Goal: Communication & Community: Answer question/provide support

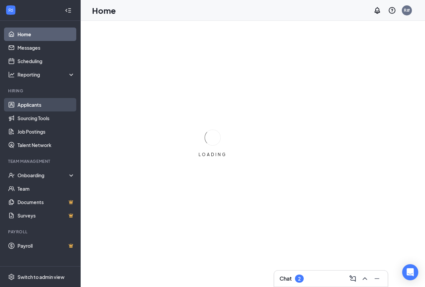
click at [34, 103] on link "Applicants" at bounding box center [45, 104] width 57 height 13
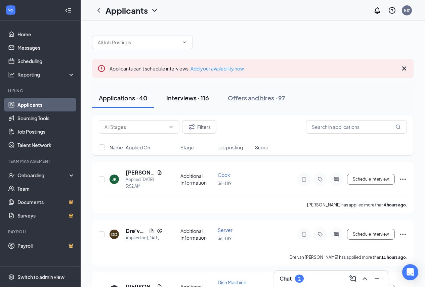
click at [178, 99] on div "Interviews · 116" at bounding box center [187, 98] width 43 height 8
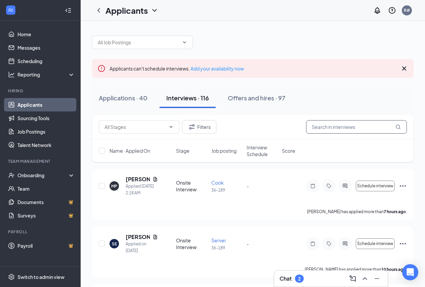
click at [326, 129] on input "text" at bounding box center [356, 126] width 101 height 13
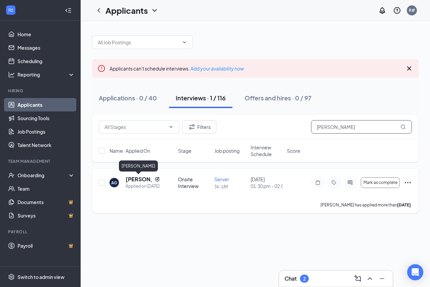
type input "[PERSON_NAME]"
click at [139, 178] on h5 "[PERSON_NAME]" at bounding box center [139, 179] width 26 height 7
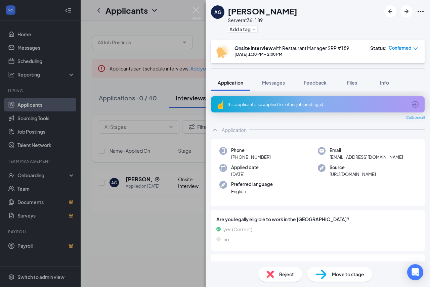
click at [180, 238] on div "AG [PERSON_NAME] Server at 36-189 Add a tag Onsite Interview with Restaurant Ma…" at bounding box center [215, 143] width 430 height 287
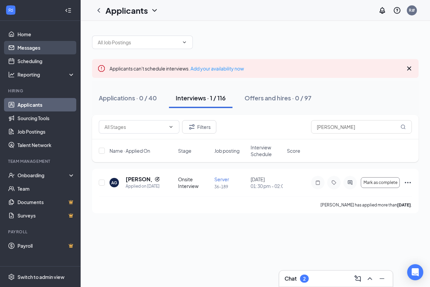
click at [45, 45] on link "Messages" at bounding box center [45, 47] width 57 height 13
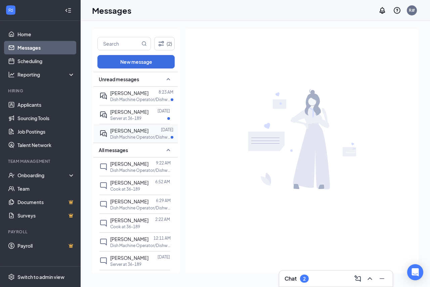
click at [151, 128] on div at bounding box center [154, 130] width 12 height 7
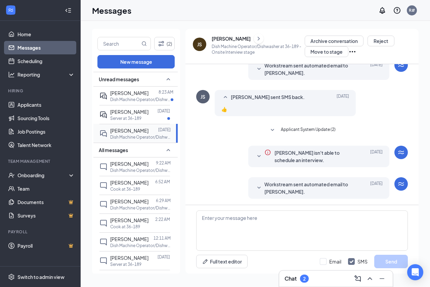
scroll to position [162, 0]
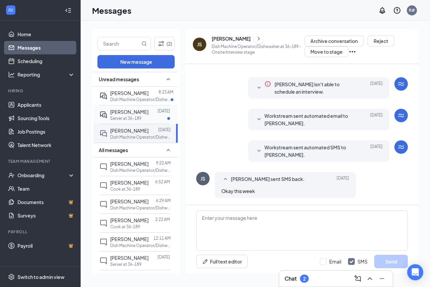
click at [148, 111] on div at bounding box center [152, 111] width 9 height 7
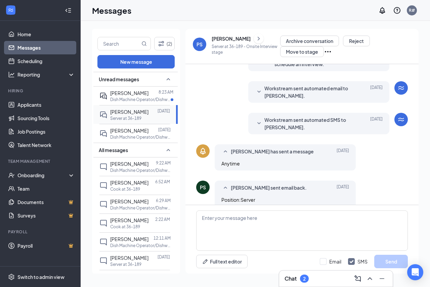
scroll to position [184, 0]
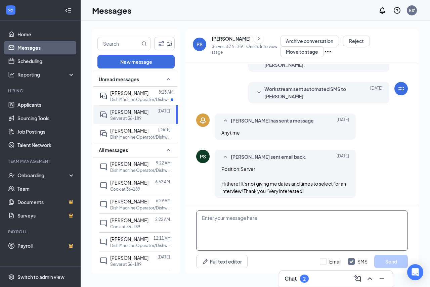
click at [238, 214] on textarea at bounding box center [302, 231] width 212 height 40
type textarea "c"
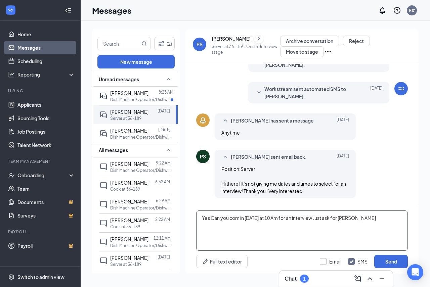
type textarea "Yes Can you com in [DATE] at 10 Am for an interview Just ask for [PERSON_NAME]"
click at [324, 261] on input "Email" at bounding box center [330, 261] width 21 height 7
checkbox input "true"
click at [393, 262] on button "Send" at bounding box center [391, 261] width 34 height 13
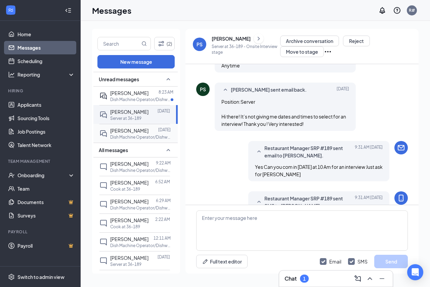
scroll to position [285, 0]
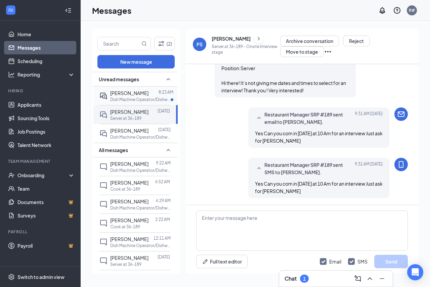
click at [147, 99] on p "Dish Machine Operator/Dishwasher at 36-189" at bounding box center [140, 100] width 60 height 6
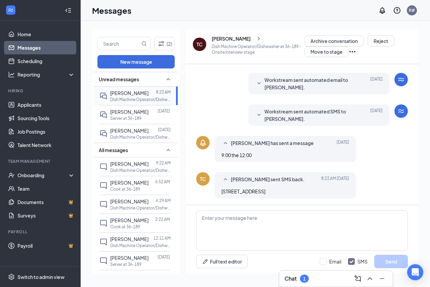
scroll to position [157, 0]
click at [34, 93] on div "Hiring" at bounding box center [41, 91] width 66 height 6
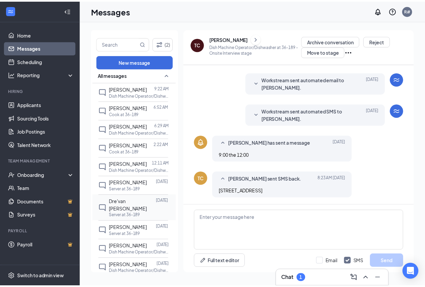
scroll to position [101, 0]
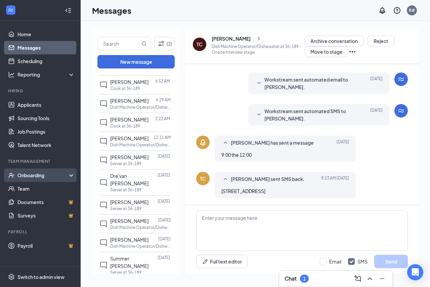
click at [36, 176] on div "Onboarding" at bounding box center [43, 175] width 52 height 7
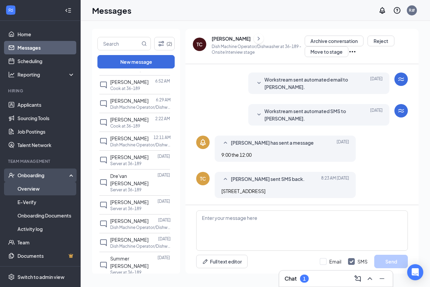
click at [37, 190] on link "Overview" at bounding box center [45, 188] width 57 height 13
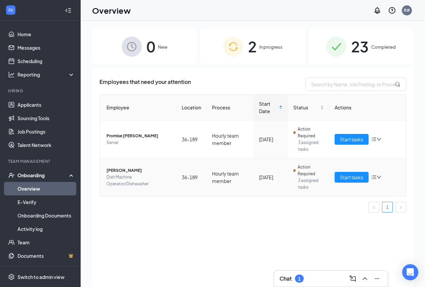
click at [380, 178] on icon "down" at bounding box center [379, 177] width 4 height 3
click at [335, 192] on div "Stop process" at bounding box center [341, 191] width 73 height 7
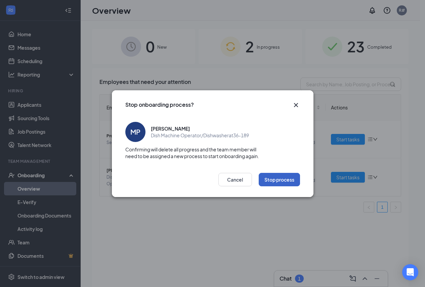
click at [286, 184] on button "Stop process" at bounding box center [279, 179] width 41 height 13
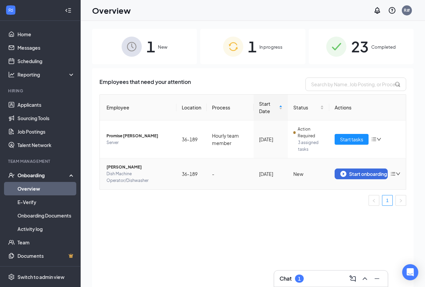
click at [397, 173] on icon "down" at bounding box center [398, 174] width 5 height 5
click at [351, 189] on div "Remove from onboarding" at bounding box center [360, 188] width 73 height 7
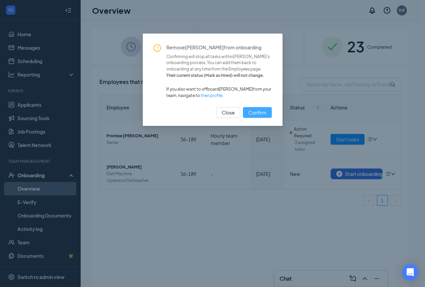
click at [258, 112] on span "Confirm" at bounding box center [257, 112] width 18 height 7
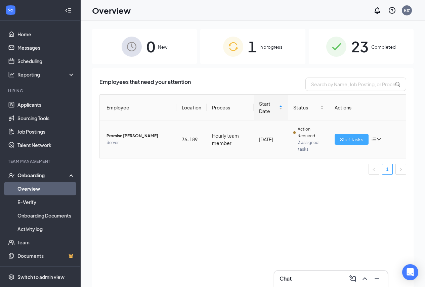
click at [358, 141] on span "Start tasks" at bounding box center [351, 139] width 23 height 7
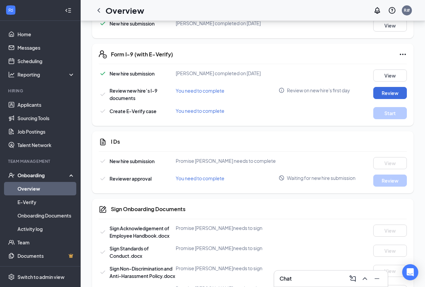
scroll to position [336, 0]
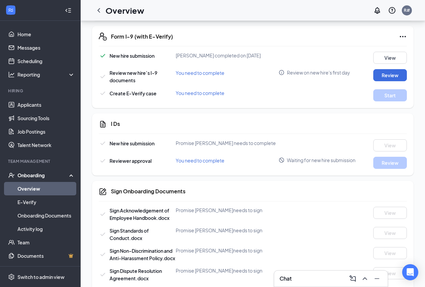
click at [296, 277] on div "Chat" at bounding box center [330, 278] width 103 height 11
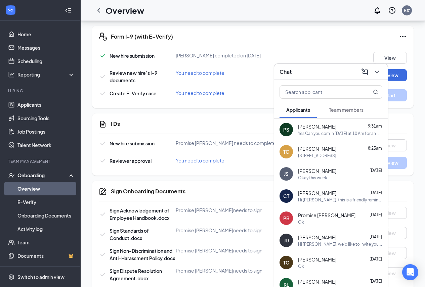
click at [321, 222] on div "Ok" at bounding box center [340, 222] width 84 height 6
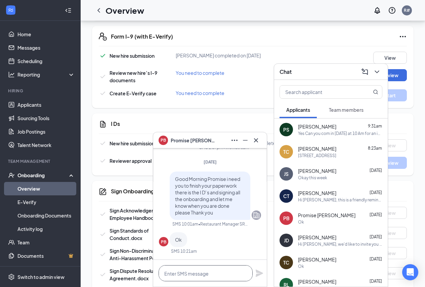
click at [192, 278] on textarea at bounding box center [206, 273] width 94 height 16
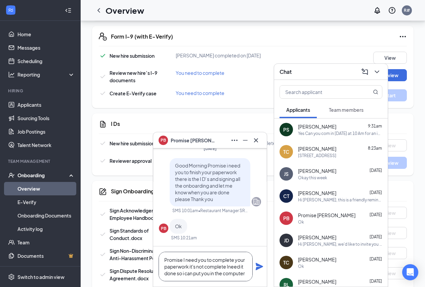
click at [229, 266] on textarea "Promise I need you to complete your paperwork it's not complete Ineed it done s…" at bounding box center [206, 267] width 94 height 30
type textarea "Promise I need you to complete your paperwork it's not complete I need it done …"
click at [259, 266] on icon "Plane" at bounding box center [259, 266] width 7 height 7
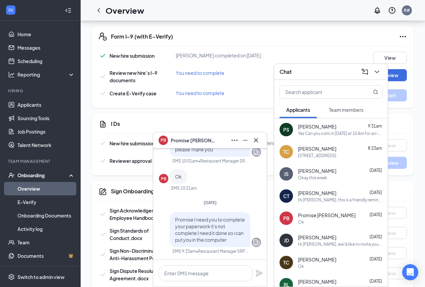
scroll to position [0, 0]
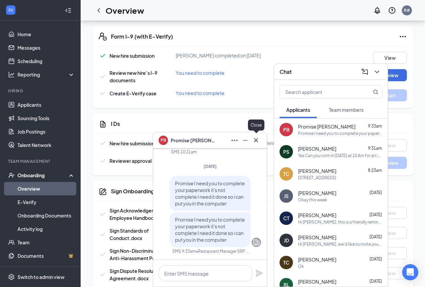
click at [255, 141] on icon "Cross" at bounding box center [256, 140] width 4 height 4
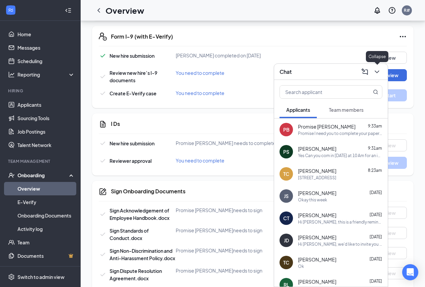
click at [375, 76] on icon "ChevronDown" at bounding box center [377, 72] width 8 height 8
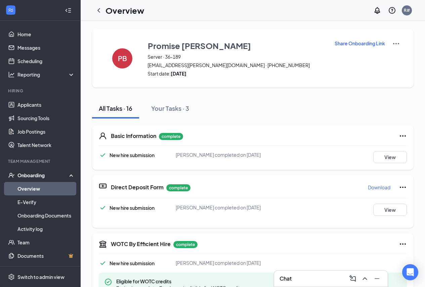
click at [367, 43] on p "Share Onboarding Link" at bounding box center [360, 43] width 50 height 7
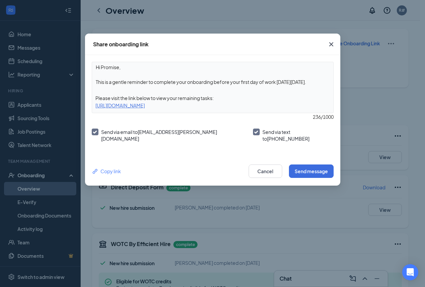
click at [306, 176] on div "Copy link Cancel Send message" at bounding box center [212, 171] width 255 height 29
click at [307, 168] on button "Send message" at bounding box center [311, 171] width 45 height 13
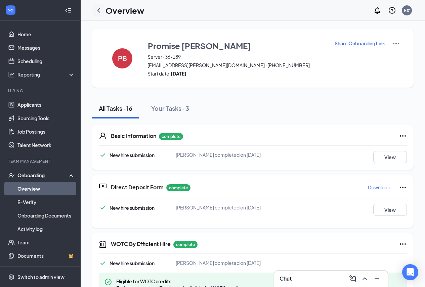
click at [97, 9] on icon "ChevronLeft" at bounding box center [99, 10] width 8 height 8
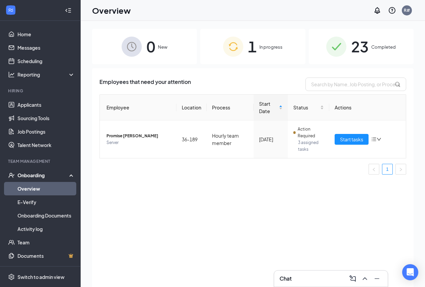
click at [35, 186] on link "Overview" at bounding box center [45, 188] width 57 height 13
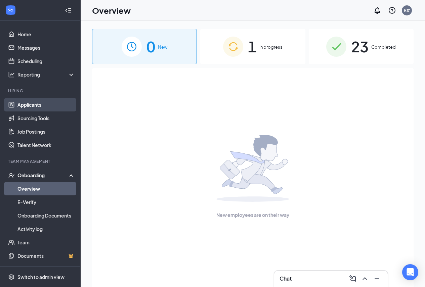
click at [42, 104] on link "Applicants" at bounding box center [45, 104] width 57 height 13
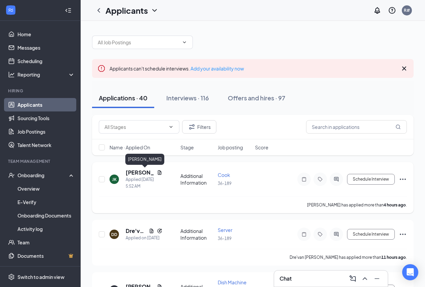
click at [135, 172] on h5 "[PERSON_NAME]" at bounding box center [140, 172] width 29 height 7
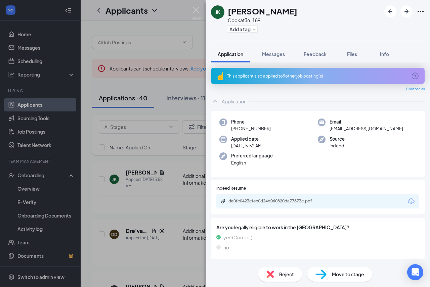
click at [192, 99] on div "JK [PERSON_NAME] at 36-189 Add a tag Application Messages Feedback Files Info T…" at bounding box center [215, 143] width 430 height 287
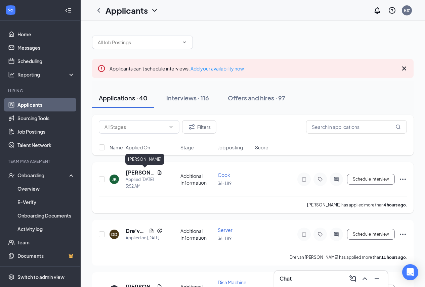
click at [137, 173] on h5 "[PERSON_NAME]" at bounding box center [140, 172] width 29 height 7
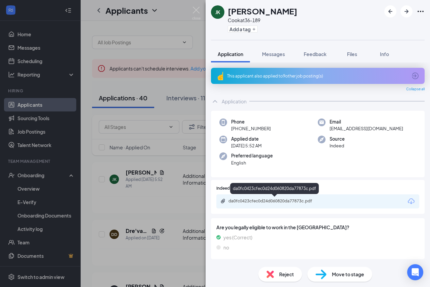
click at [324, 200] on div "da0fc0423cfec0d24d060820da77873c.pdf" at bounding box center [274, 201] width 109 height 5
click at [275, 54] on span "Messages" at bounding box center [273, 54] width 23 height 6
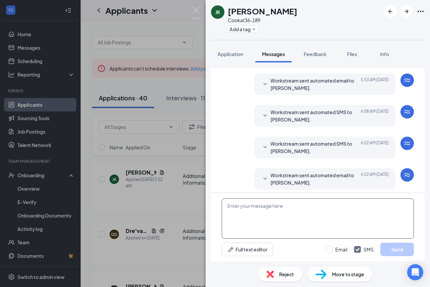
scroll to position [21, 0]
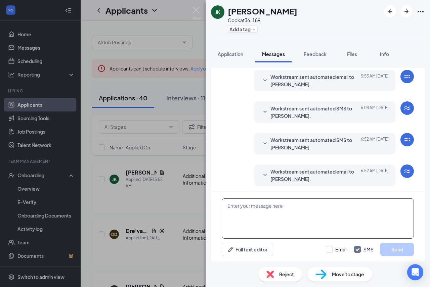
click at [260, 206] on textarea at bounding box center [318, 219] width 192 height 40
type textarea "C"
type textarea "Good Morning Can you come in [DATE] for an interview at 1030 AM"
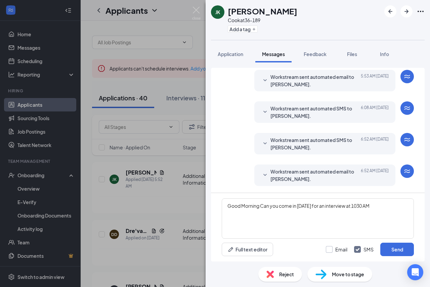
click at [331, 251] on input "Email" at bounding box center [336, 249] width 21 height 7
checkbox input "true"
click at [390, 250] on button "Send" at bounding box center [397, 249] width 34 height 13
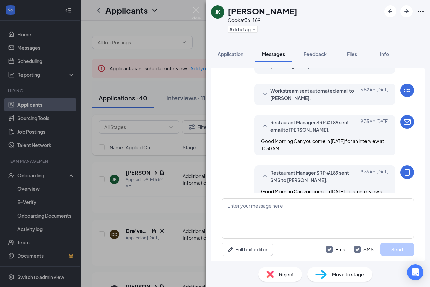
scroll to position [122, 0]
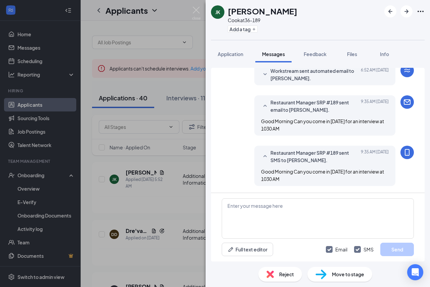
click at [180, 201] on div "JK [PERSON_NAME] at 36-189 Add a tag Application Messages Feedback Files Info A…" at bounding box center [215, 143] width 430 height 287
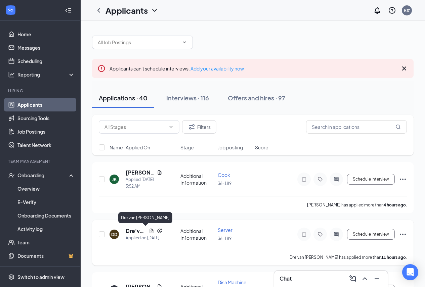
click at [137, 232] on h5 "Dre'van [PERSON_NAME]" at bounding box center [136, 230] width 20 height 7
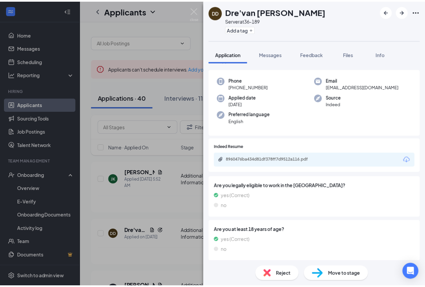
scroll to position [24, 0]
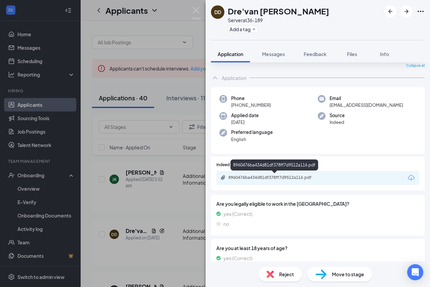
click at [320, 180] on div "8960476ba434d81df378ff7d9512a116.pdf" at bounding box center [275, 177] width 94 height 5
click at [173, 200] on div "[PERSON_NAME] [PERSON_NAME] Server at 36-189 Add a tag Application Messages Fee…" at bounding box center [215, 143] width 430 height 287
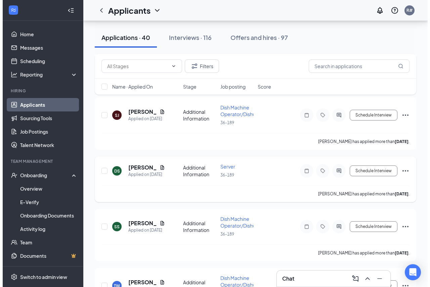
scroll to position [1780, 0]
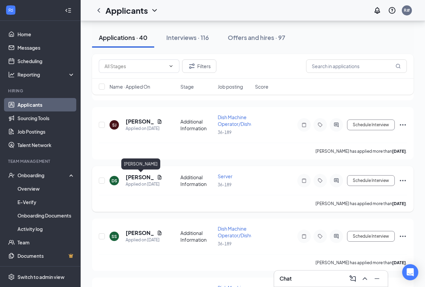
click at [143, 179] on h5 "[PERSON_NAME]" at bounding box center [140, 177] width 29 height 7
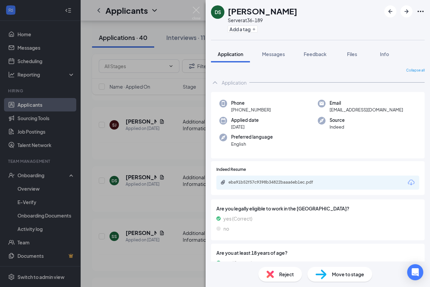
click at [187, 199] on div "DS [PERSON_NAME] Server at 36-189 Add a tag Application Messages Feedback Files…" at bounding box center [215, 143] width 430 height 287
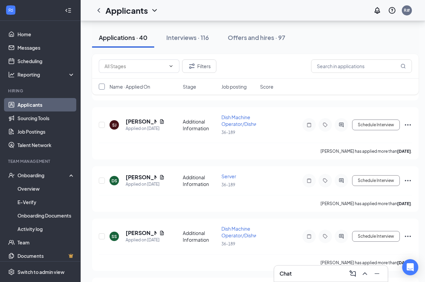
click at [101, 86] on input "checkbox" at bounding box center [102, 87] width 6 height 6
checkbox input "true"
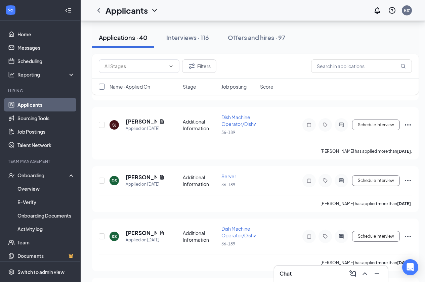
checkbox input "true"
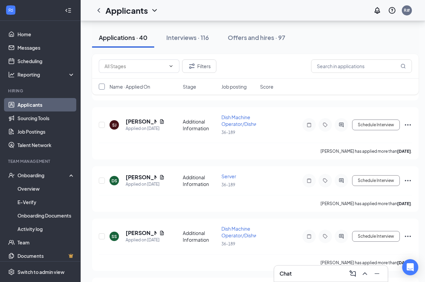
checkbox input "true"
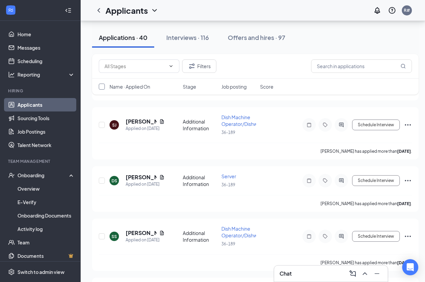
checkbox input "true"
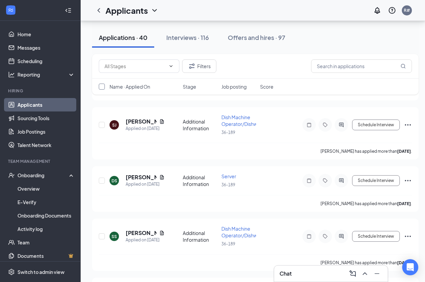
checkbox input "true"
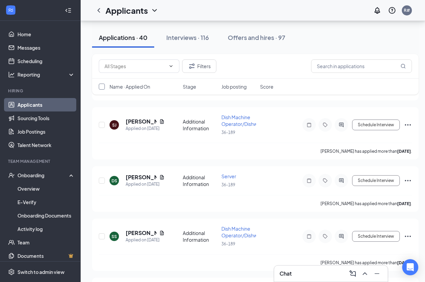
checkbox input "true"
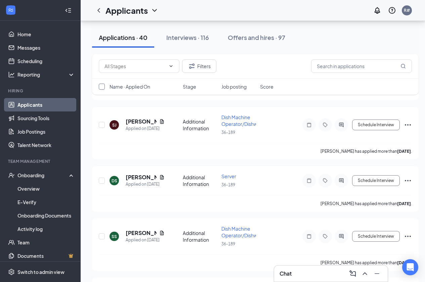
checkbox input "true"
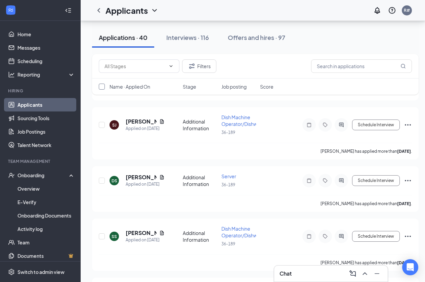
checkbox input "true"
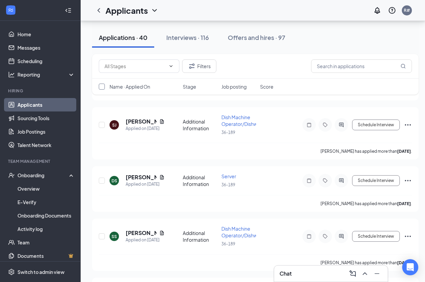
checkbox input "true"
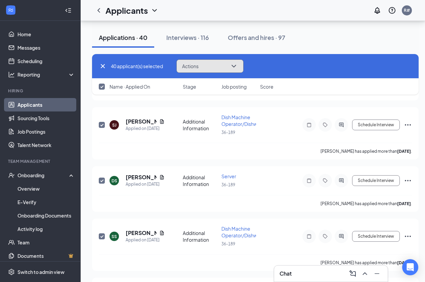
click at [238, 64] on icon "ChevronDown" at bounding box center [234, 66] width 8 height 8
click at [236, 63] on icon "ChevronDown" at bounding box center [234, 66] width 8 height 8
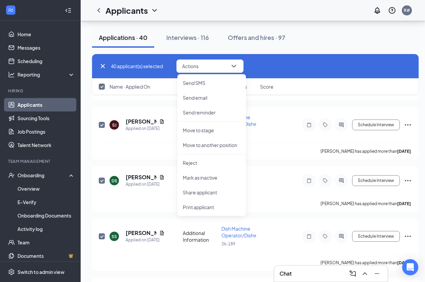
click at [324, 25] on div "Applications · 40 Interviews · 116 Offers and hires · 97" at bounding box center [255, 38] width 327 height 34
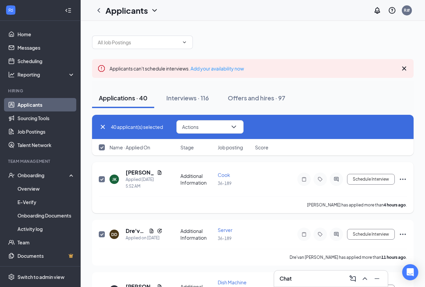
click at [102, 178] on input "checkbox" at bounding box center [102, 179] width 6 height 6
checkbox input "false"
click at [234, 125] on icon "ChevronDown" at bounding box center [234, 127] width 8 height 8
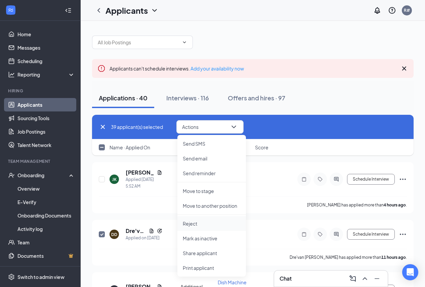
click at [195, 223] on p "Reject" at bounding box center [212, 223] width 58 height 7
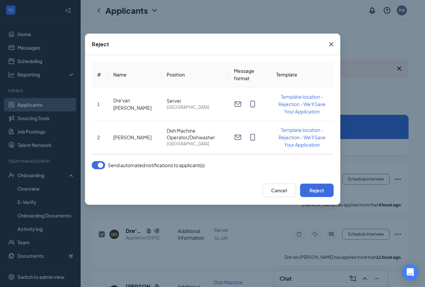
click at [99, 165] on button "button" at bounding box center [98, 165] width 13 height 8
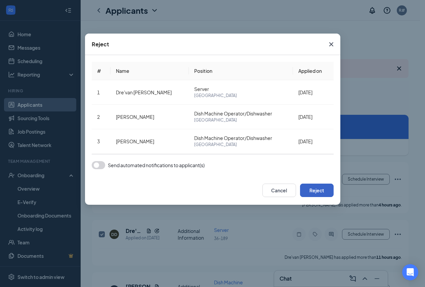
click at [317, 191] on button "Reject" at bounding box center [317, 190] width 34 height 13
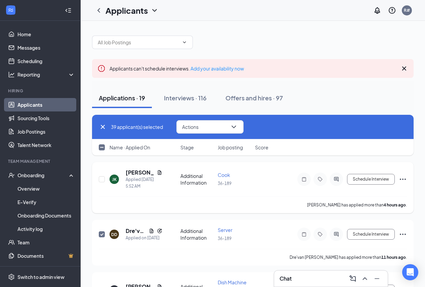
checkbox input "false"
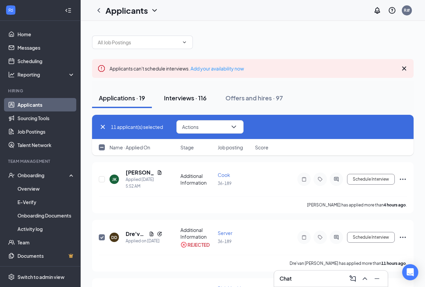
click at [204, 97] on div "Interviews · 116" at bounding box center [185, 98] width 43 height 8
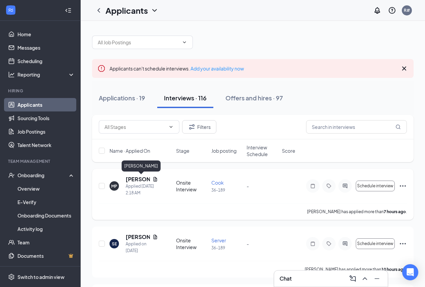
click at [137, 178] on h5 "[PERSON_NAME]" at bounding box center [138, 179] width 24 height 7
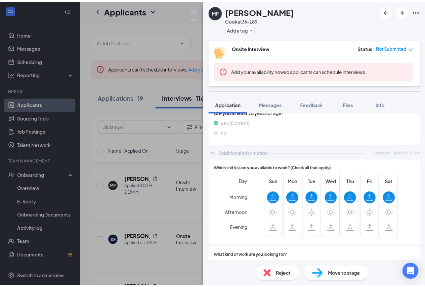
scroll to position [202, 0]
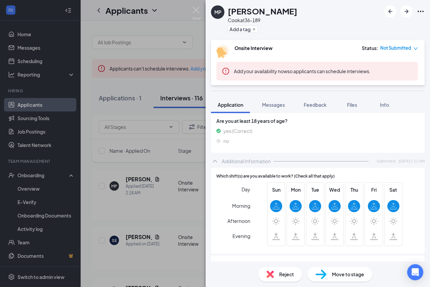
click at [176, 205] on div "MP [PERSON_NAME] at 36-189 Add a tag Onsite Interview Status : Not Submitted Ad…" at bounding box center [215, 143] width 430 height 287
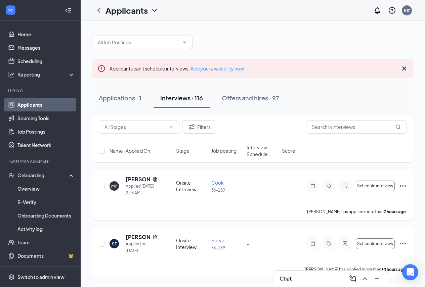
click at [404, 183] on icon "Ellipses" at bounding box center [403, 186] width 8 height 8
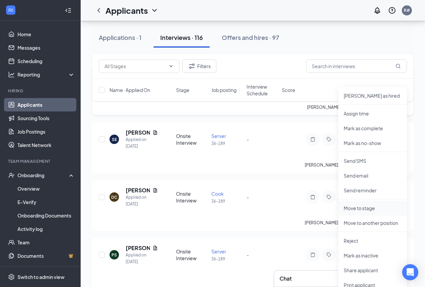
scroll to position [134, 0]
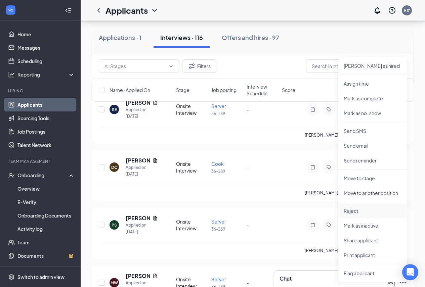
click at [353, 213] on p "Reject" at bounding box center [373, 211] width 58 height 7
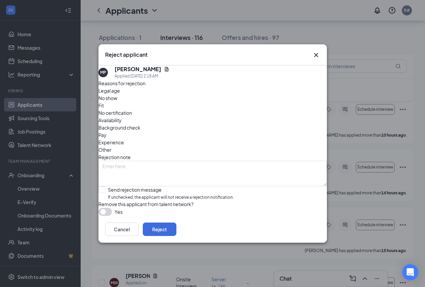
click at [117, 102] on span "No show" at bounding box center [107, 97] width 19 height 7
click at [104, 103] on span "Fit" at bounding box center [100, 105] width 5 height 7
click at [176, 233] on button "Reject" at bounding box center [160, 229] width 34 height 13
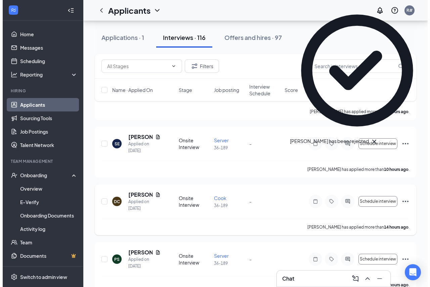
scroll to position [0, 0]
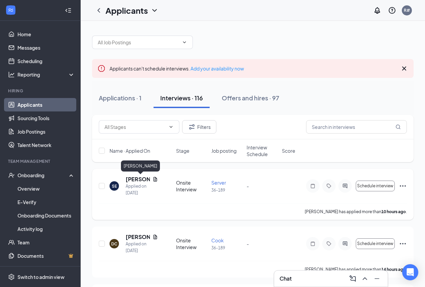
click at [135, 180] on h5 "[PERSON_NAME]" at bounding box center [138, 179] width 24 height 7
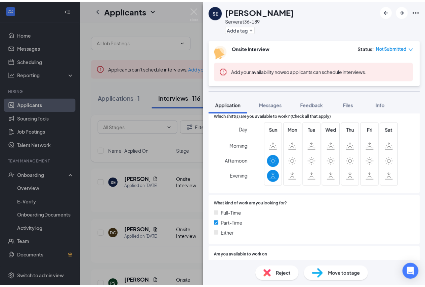
scroll to position [242, 0]
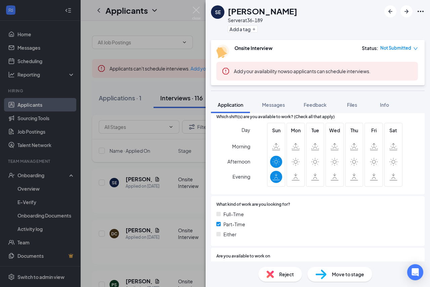
click at [174, 210] on div "SE [PERSON_NAME] Server at 36-189 Add a tag Onsite Interview Status : Not Submi…" at bounding box center [215, 143] width 430 height 287
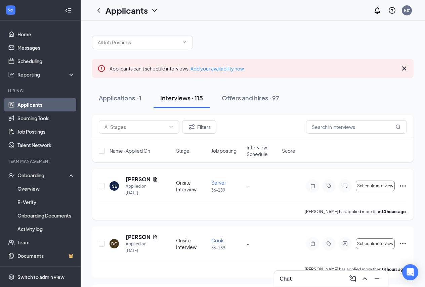
click at [407, 187] on div "SE [PERSON_NAME] Applied on [DATE] Onsite Interview Server 36-189 - Schedule in…" at bounding box center [252, 194] width 321 height 51
click at [403, 185] on icon "Ellipses" at bounding box center [403, 186] width 8 height 8
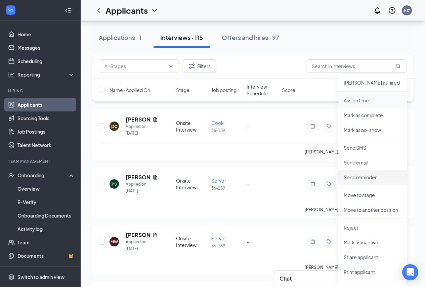
scroll to position [134, 0]
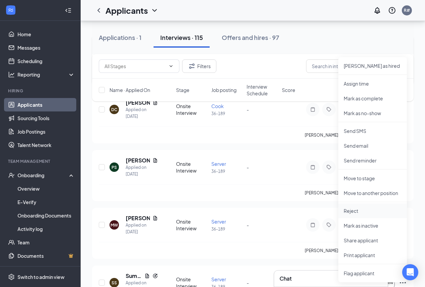
click at [350, 214] on li "Reject" at bounding box center [372, 211] width 69 height 15
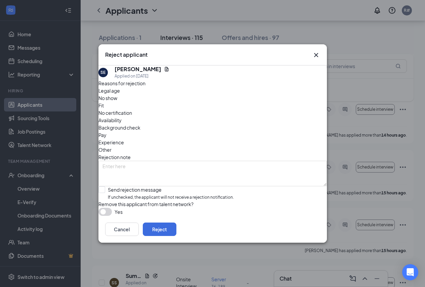
click at [122, 117] on span "Availability" at bounding box center [109, 120] width 23 height 7
click at [176, 236] on button "Reject" at bounding box center [160, 229] width 34 height 13
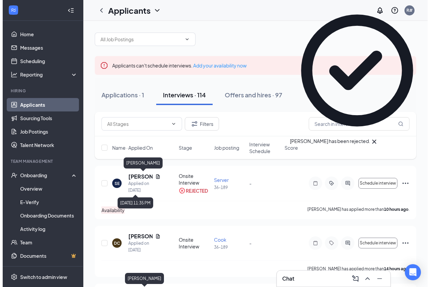
scroll to position [0, 0]
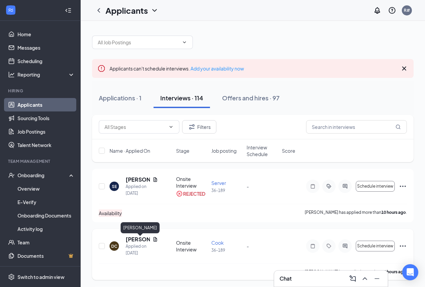
click at [137, 240] on h5 "[PERSON_NAME]" at bounding box center [138, 239] width 24 height 7
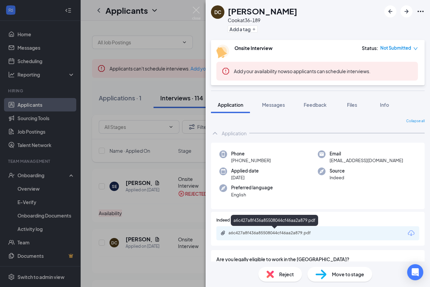
click at [322, 231] on div "a6c427a8f436a85508044cf46aa2a879.pdf" at bounding box center [275, 232] width 94 height 5
click at [170, 11] on div "DC [PERSON_NAME] at 36-189 Add a tag Onsite Interview Status : Not Submitted Ad…" at bounding box center [215, 143] width 430 height 287
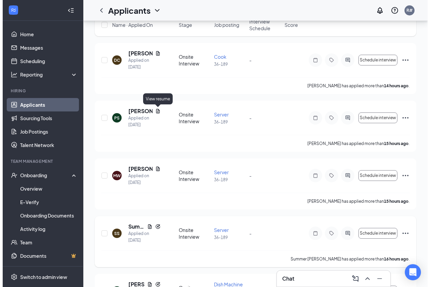
scroll to position [134, 0]
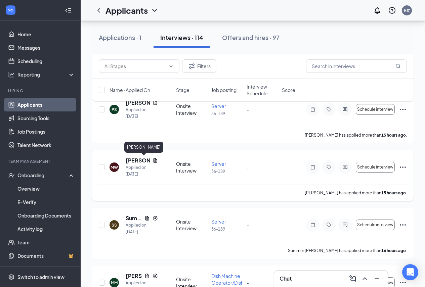
click at [134, 161] on h5 "[PERSON_NAME]" at bounding box center [138, 160] width 24 height 7
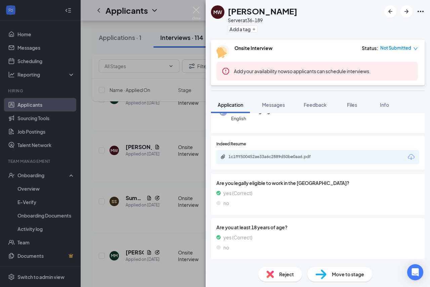
scroll to position [74, 0]
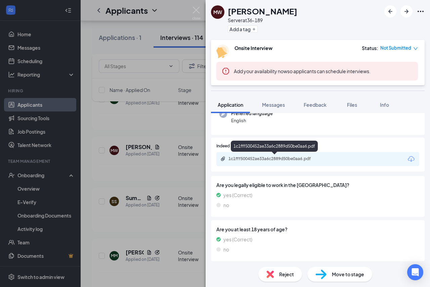
click at [320, 157] on div "1c1fff500452ae33a6c2889d50be0aa6.pdf" at bounding box center [275, 158] width 94 height 5
click at [280, 104] on span "Messages" at bounding box center [273, 105] width 23 height 6
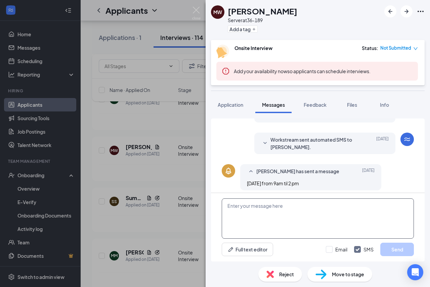
scroll to position [159, 0]
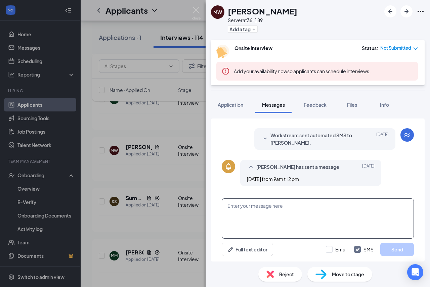
click at [264, 210] on textarea at bounding box center [318, 219] width 192 height 40
type textarea "Can you come in [DATE] at 1pm"
click at [330, 248] on input "Email" at bounding box center [336, 249] width 21 height 7
checkbox input "true"
click at [387, 246] on button "Send" at bounding box center [397, 249] width 34 height 13
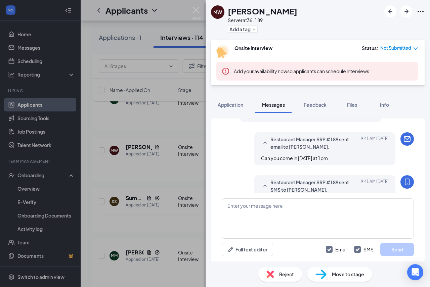
scroll to position [245, 0]
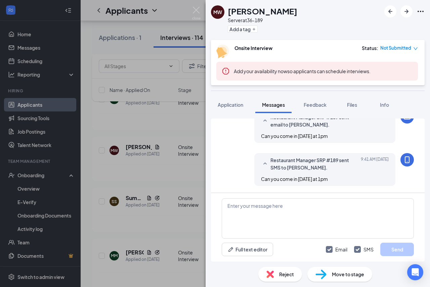
click at [161, 208] on div "MW [PERSON_NAME] Server at 36-189 Add a tag Onsite Interview Status : Not Submi…" at bounding box center [215, 143] width 430 height 287
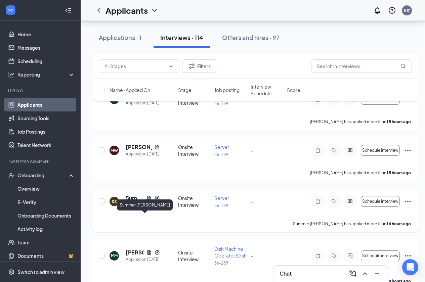
click at [132, 202] on h5 "Summer [PERSON_NAME]" at bounding box center [135, 197] width 18 height 7
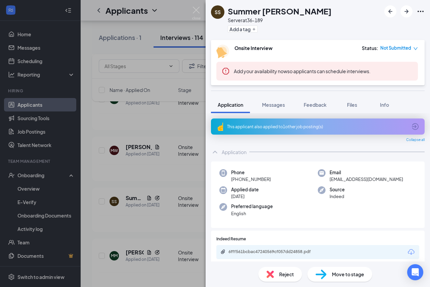
click at [340, 253] on div "6fff561bcbac47240569cf057dd24858.pdf" at bounding box center [317, 252] width 203 height 14
click at [318, 254] on div "6fff561bcbac47240569cf057dd24858.pdf" at bounding box center [275, 251] width 94 height 5
click at [272, 104] on span "Messages" at bounding box center [273, 105] width 23 height 6
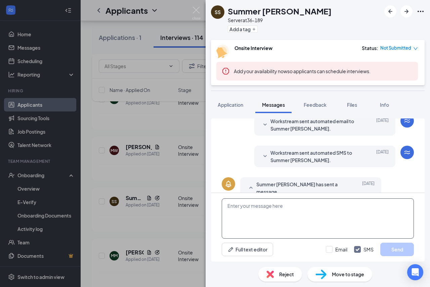
scroll to position [224, 0]
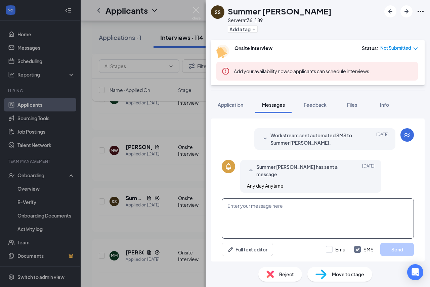
click at [246, 208] on textarea at bounding box center [318, 219] width 192 height 40
type textarea "C"
type textarea "Good Morning Can you come in [DATE] at 11AM for interview"
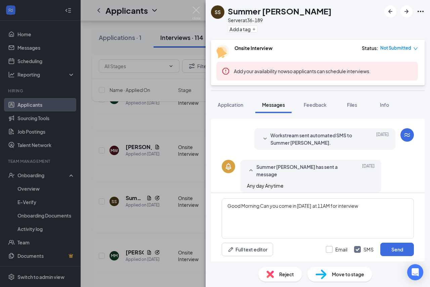
click at [327, 249] on input "Email" at bounding box center [336, 249] width 21 height 7
checkbox input "true"
click at [388, 247] on button "Send" at bounding box center [397, 249] width 34 height 13
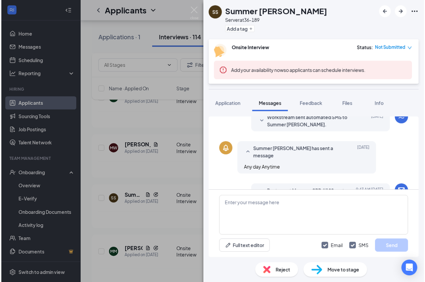
scroll to position [325, 0]
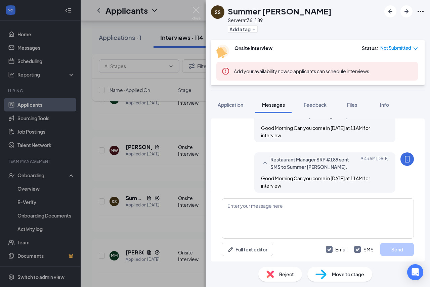
click at [166, 198] on div "SS Summer [PERSON_NAME] Server at 36-189 Add a tag Onsite Interview Status : No…" at bounding box center [215, 143] width 430 height 287
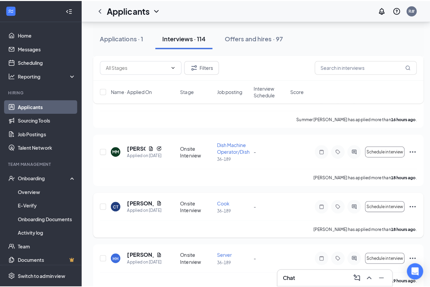
scroll to position [269, 0]
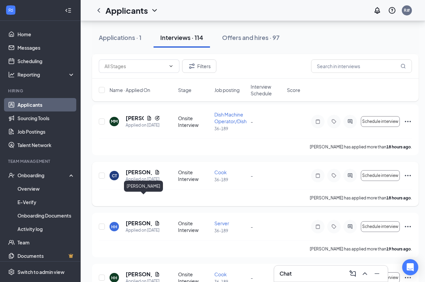
click at [136, 176] on h5 "[PERSON_NAME]" at bounding box center [139, 172] width 26 height 7
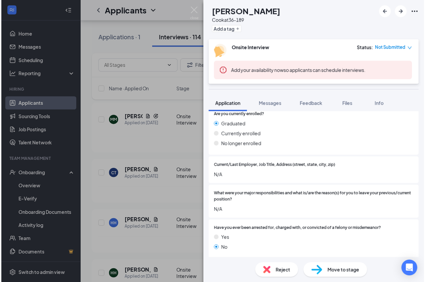
scroll to position [496, 0]
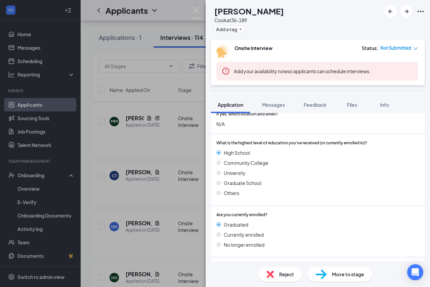
click at [163, 177] on div "CT [PERSON_NAME] [PERSON_NAME] at 36-189 Add a tag Onsite Interview Status : No…" at bounding box center [215, 143] width 430 height 287
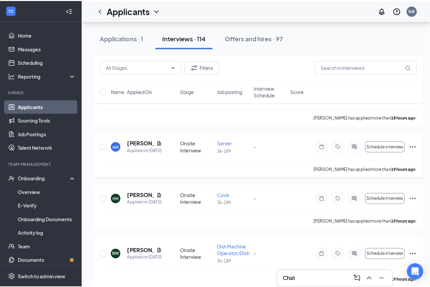
scroll to position [369, 0]
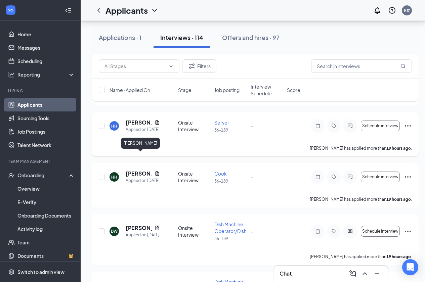
click at [140, 126] on h5 "[PERSON_NAME]" at bounding box center [139, 122] width 26 height 7
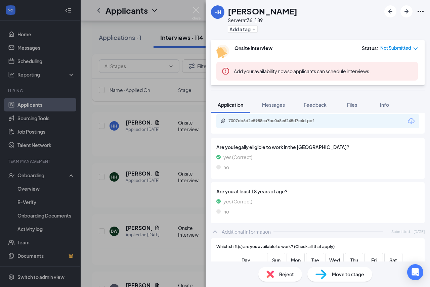
scroll to position [96, 0]
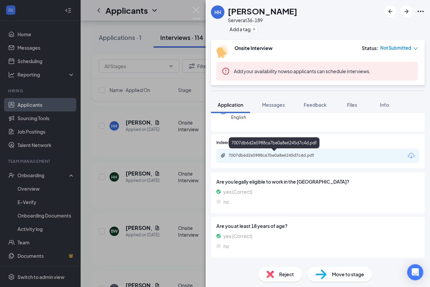
click at [326, 157] on div "7007db6d2e5988ca7be0a8e6245d7c4d.pdf" at bounding box center [274, 155] width 109 height 5
click at [175, 197] on div "[PERSON_NAME] Server at 36-189 Add a tag Onsite Interview Status : Not Submitte…" at bounding box center [215, 143] width 430 height 287
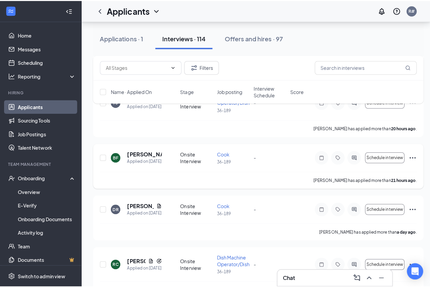
scroll to position [571, 0]
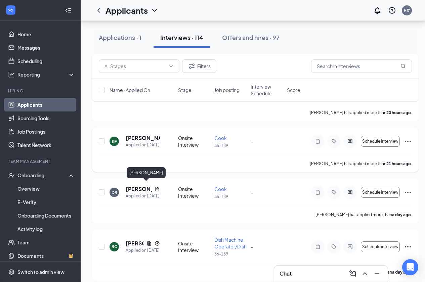
click at [146, 142] on h5 "[PERSON_NAME]" at bounding box center [143, 137] width 34 height 7
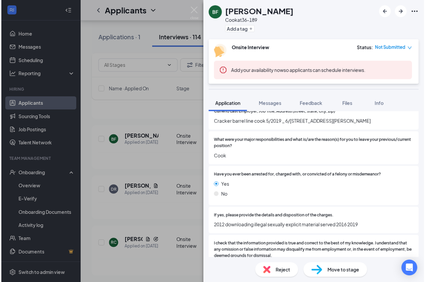
scroll to position [403, 0]
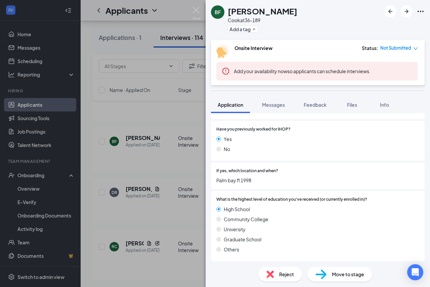
click at [183, 210] on div "BF [PERSON_NAME] [PERSON_NAME] at 36-189 Add a tag Onsite Interview Status : No…" at bounding box center [215, 143] width 430 height 287
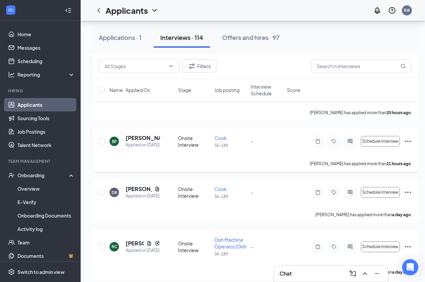
click at [406, 145] on icon "Ellipses" at bounding box center [408, 141] width 8 height 8
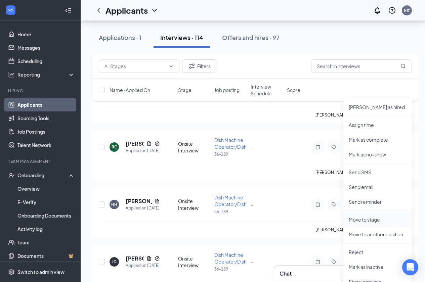
scroll to position [672, 0]
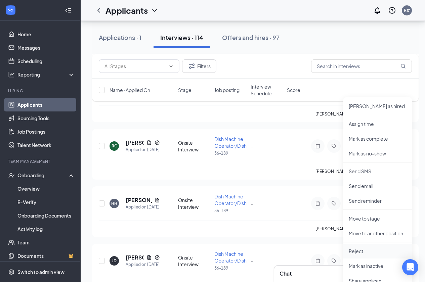
click at [353, 253] on p "Reject" at bounding box center [378, 251] width 58 height 7
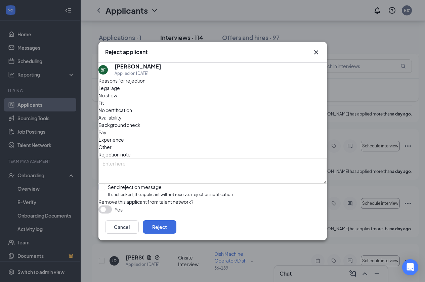
click at [128, 121] on span "Background check" at bounding box center [119, 124] width 42 height 7
click at [176, 234] on button "Reject" at bounding box center [160, 226] width 34 height 13
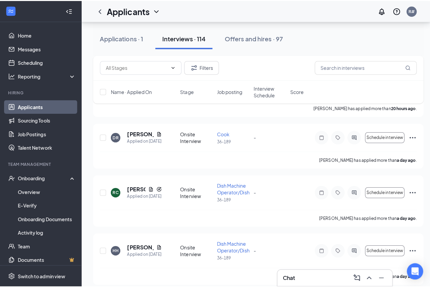
scroll to position [571, 0]
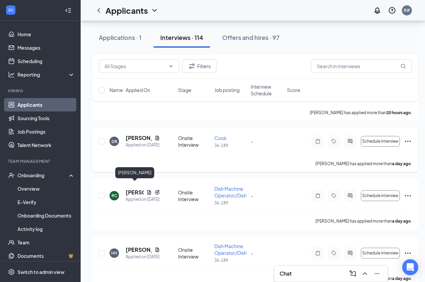
click at [137, 142] on h5 "[PERSON_NAME]" at bounding box center [139, 137] width 26 height 7
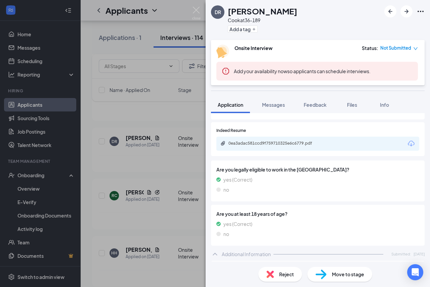
scroll to position [67, 0]
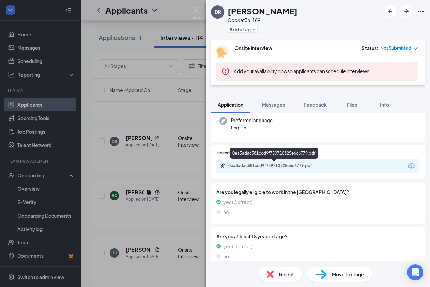
click at [324, 167] on div "0ea3adac581ccd9f759710325e6c6779.pdf" at bounding box center [274, 165] width 109 height 5
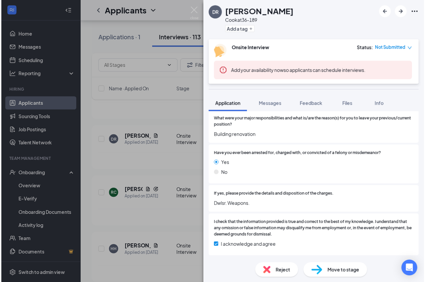
scroll to position [667, 0]
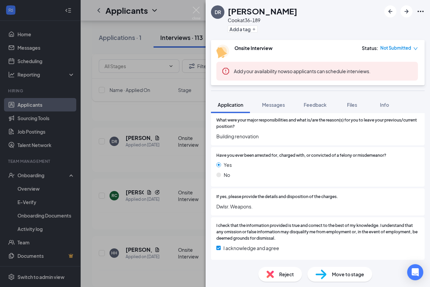
click at [193, 219] on div "[PERSON_NAME] at 36-189 Add a tag Onsite Interview Status : Not Submitted Add y…" at bounding box center [215, 143] width 430 height 287
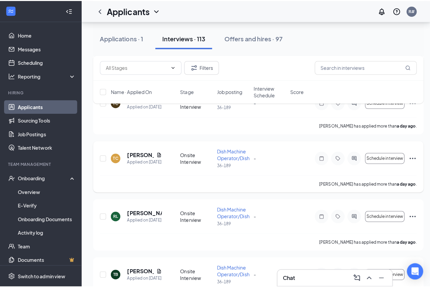
scroll to position [907, 0]
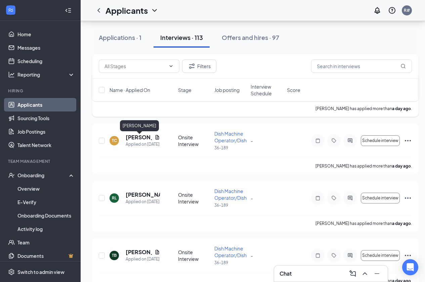
click at [131, 87] on h5 "[PERSON_NAME]" at bounding box center [139, 82] width 26 height 7
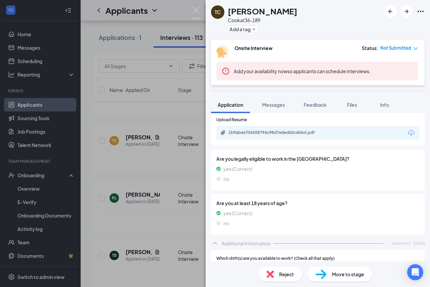
scroll to position [101, 0]
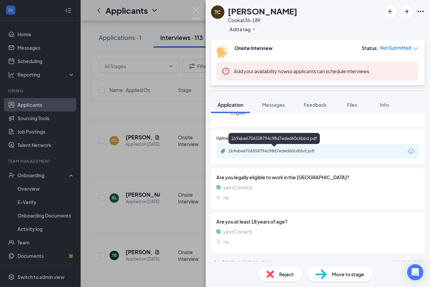
click at [321, 150] on div "1b9abe6706558794c98d7eded60c6bbd.pdf" at bounding box center [275, 150] width 94 height 5
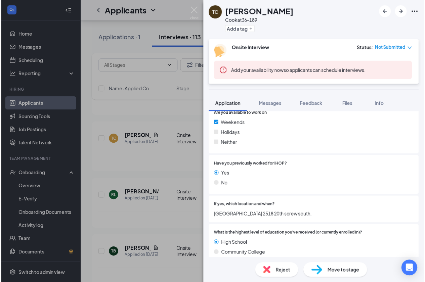
scroll to position [436, 0]
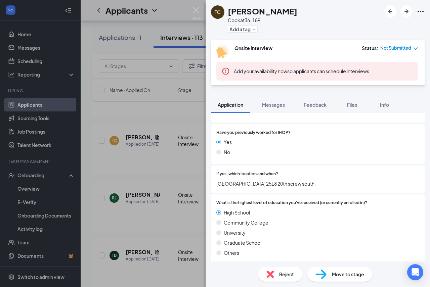
click at [141, 159] on div "TC [PERSON_NAME] at 36-189 Add a tag Onsite Interview Status : Not Submitted Ad…" at bounding box center [215, 143] width 430 height 287
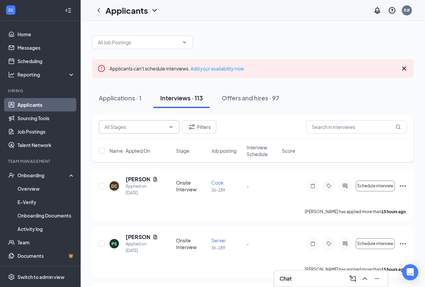
click at [171, 126] on icon "ChevronDown" at bounding box center [170, 126] width 5 height 5
click at [344, 74] on div "Applicants can't schedule interviews. Add your availability now" at bounding box center [252, 68] width 321 height 19
drag, startPoint x: 406, startPoint y: 67, endPoint x: 401, endPoint y: 67, distance: 4.4
click at [404, 67] on icon "Cross" at bounding box center [404, 68] width 8 height 8
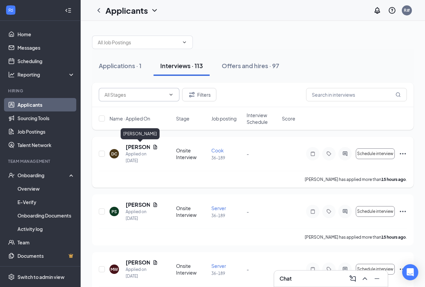
click at [137, 146] on h5 "[PERSON_NAME]" at bounding box center [138, 146] width 24 height 7
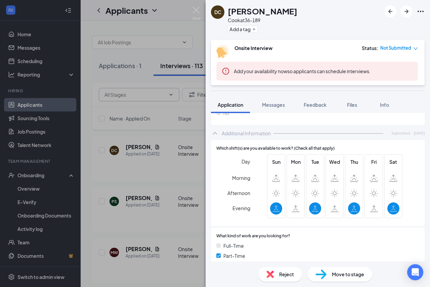
scroll to position [205, 0]
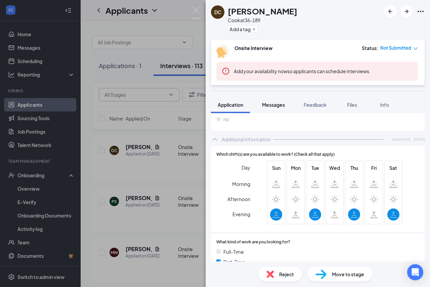
click at [274, 102] on span "Messages" at bounding box center [273, 105] width 23 height 6
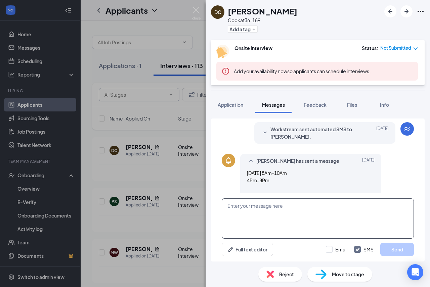
scroll to position [181, 0]
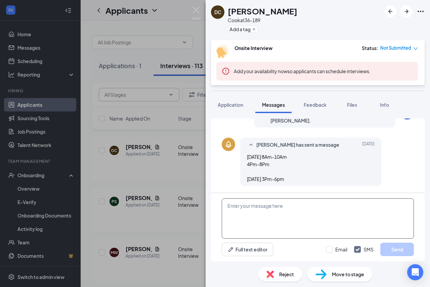
click at [243, 211] on textarea at bounding box center [318, 219] width 192 height 40
type textarea "F"
type textarea "Good Morning Can you come in [DATE] at 930am"
click at [329, 250] on input "Email" at bounding box center [336, 249] width 21 height 7
checkbox input "true"
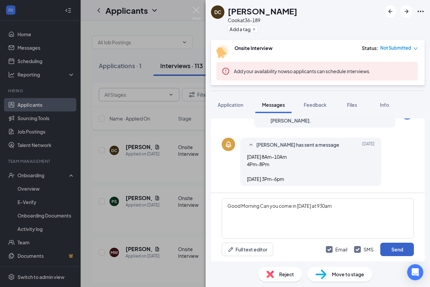
click at [388, 248] on button "Send" at bounding box center [397, 249] width 34 height 13
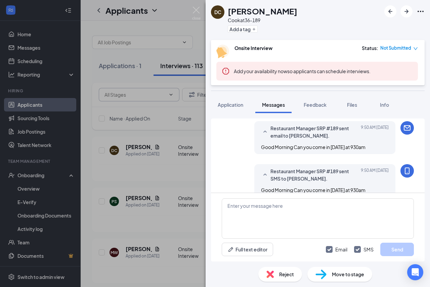
scroll to position [267, 0]
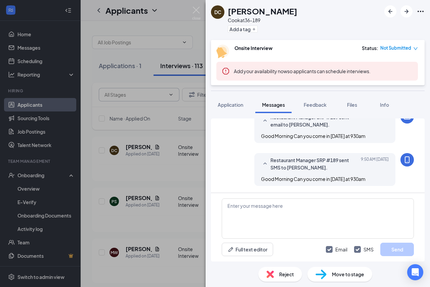
click at [178, 137] on div "DC [PERSON_NAME] at 36-189 Add a tag Onsite Interview Status : Not Submitted Ad…" at bounding box center [215, 143] width 430 height 287
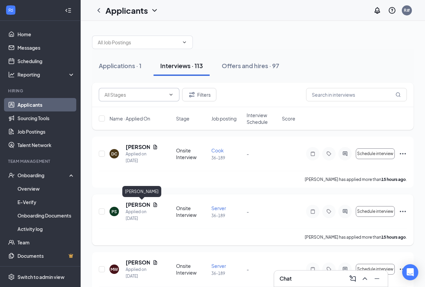
click at [136, 205] on h5 "[PERSON_NAME]" at bounding box center [138, 204] width 24 height 7
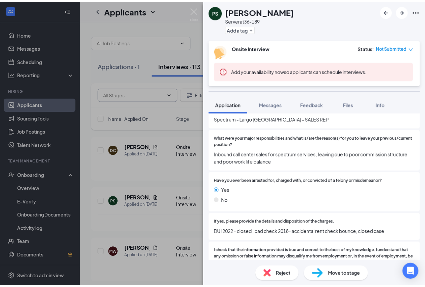
scroll to position [672, 0]
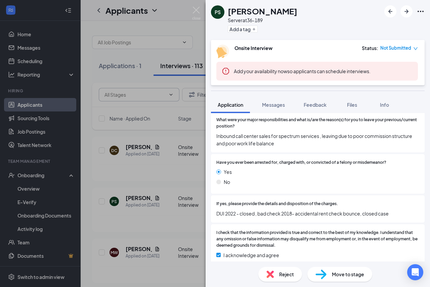
click at [174, 238] on div "PS [PERSON_NAME] Server at 36-189 Add a tag Onsite Interview Status : Not Submi…" at bounding box center [215, 143] width 430 height 287
